Goal: Use online tool/utility: Utilize a website feature to perform a specific function

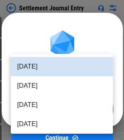
click at [83, 109] on body "Settlement Journal Entry Update pending... Update pending... Update pending... …" at bounding box center [62, 70] width 124 height 140
click at [67, 85] on li "Jul 2025" at bounding box center [62, 85] width 102 height 19
type input "********"
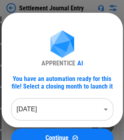
scroll to position [188, 0]
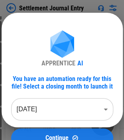
click at [63, 135] on span "Continue" at bounding box center [57, 138] width 23 height 6
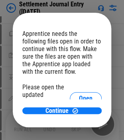
scroll to position [16, 0]
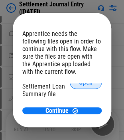
click at [79, 86] on span "Open" at bounding box center [86, 82] width 14 height 6
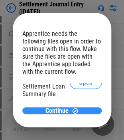
click at [61, 110] on span "Continue" at bounding box center [57, 111] width 23 height 6
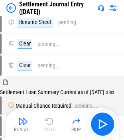
scroll to position [0, 0]
